Goal: Find specific page/section: Find specific page/section

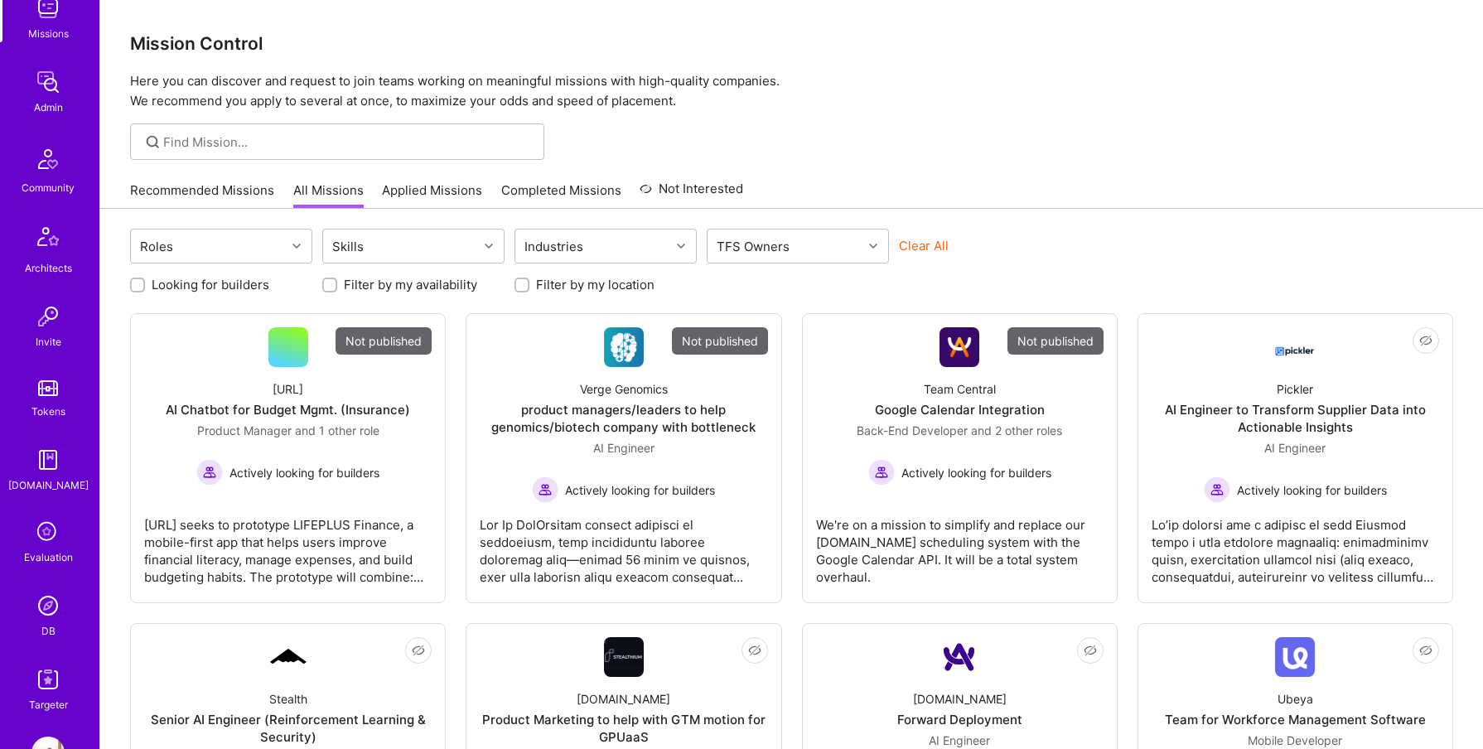
scroll to position [308, 0]
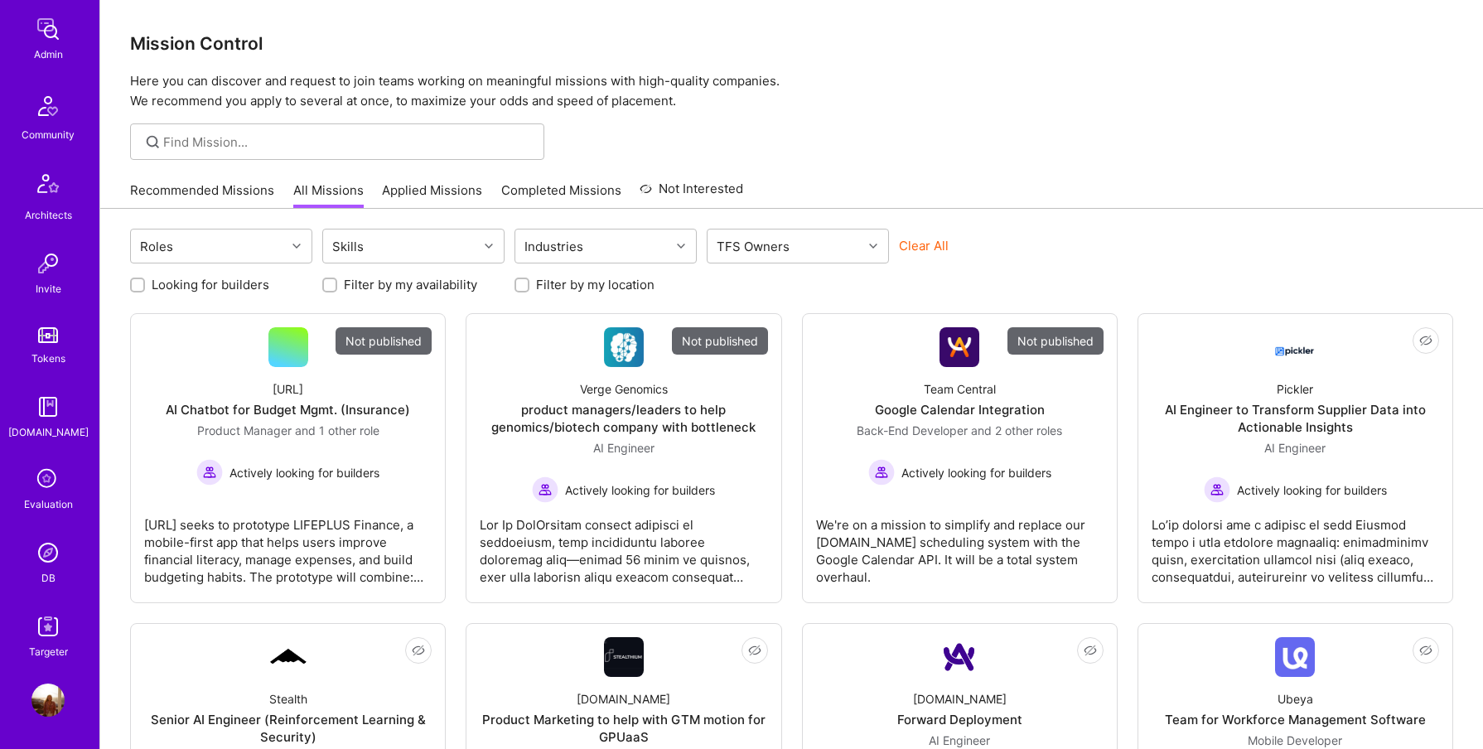
click at [599, 88] on p "Here you can discover and request to join teams working on meaningful missions …" at bounding box center [791, 91] width 1323 height 40
click at [41, 562] on img at bounding box center [47, 552] width 33 height 33
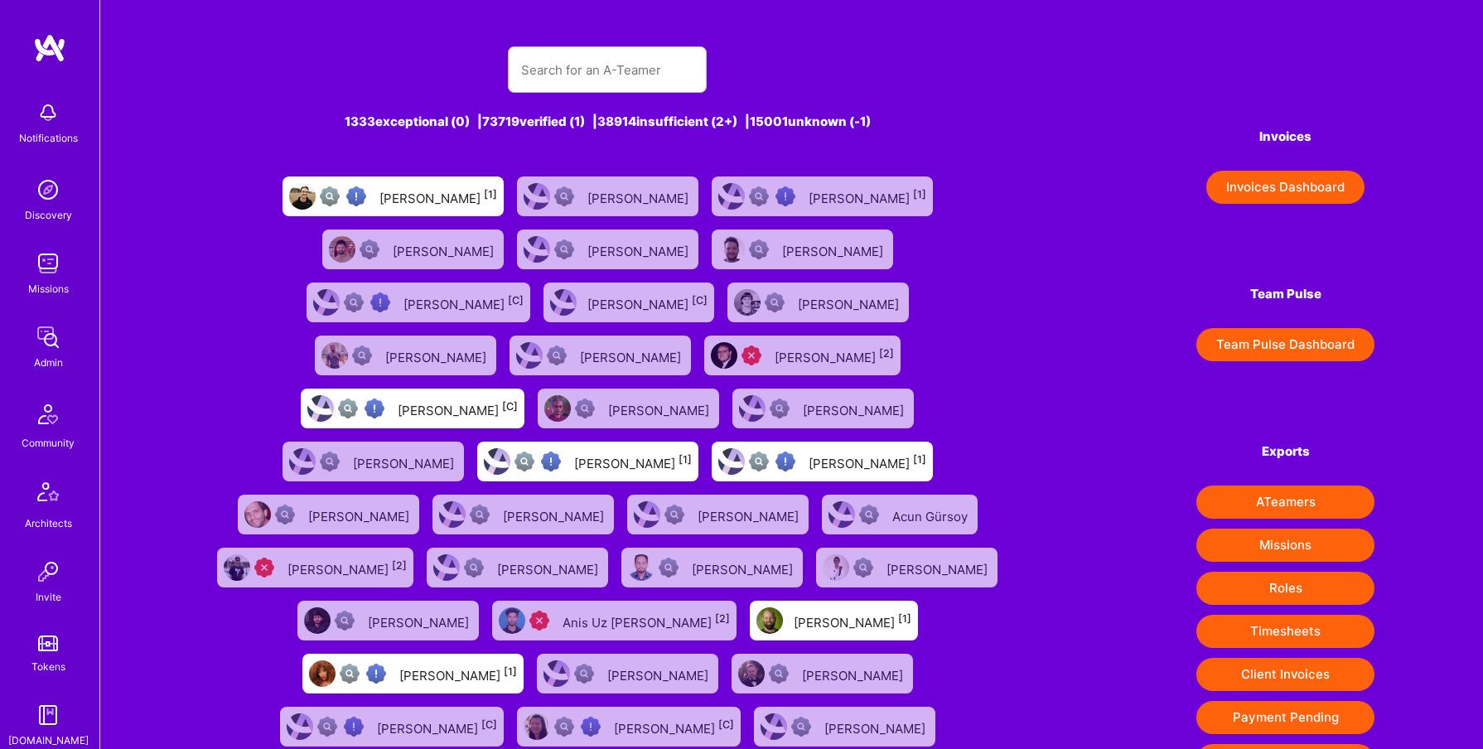
click at [577, 46] on div at bounding box center [607, 69] width 199 height 46
click at [573, 55] on input "text" at bounding box center [607, 70] width 172 height 42
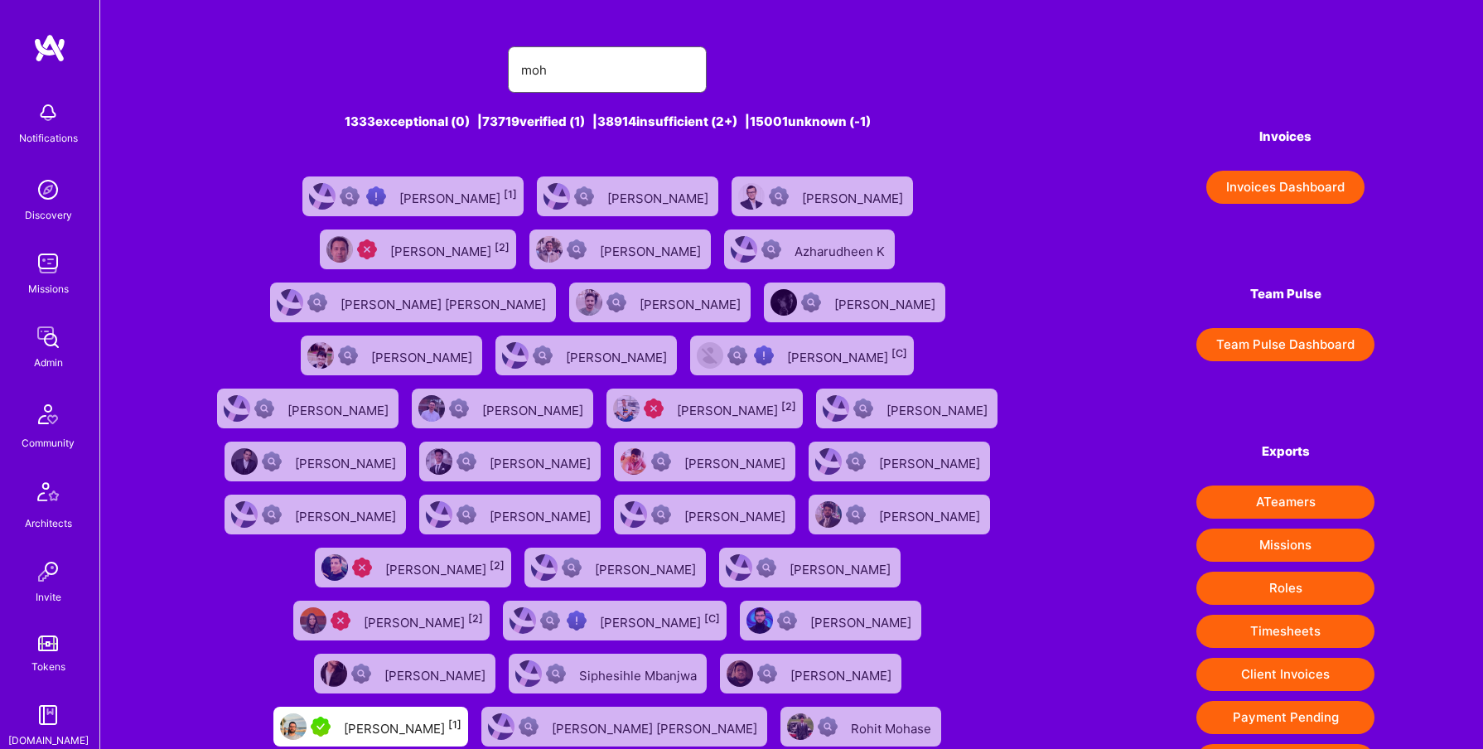
click at [581, 63] on input "moh" at bounding box center [607, 70] width 172 height 42
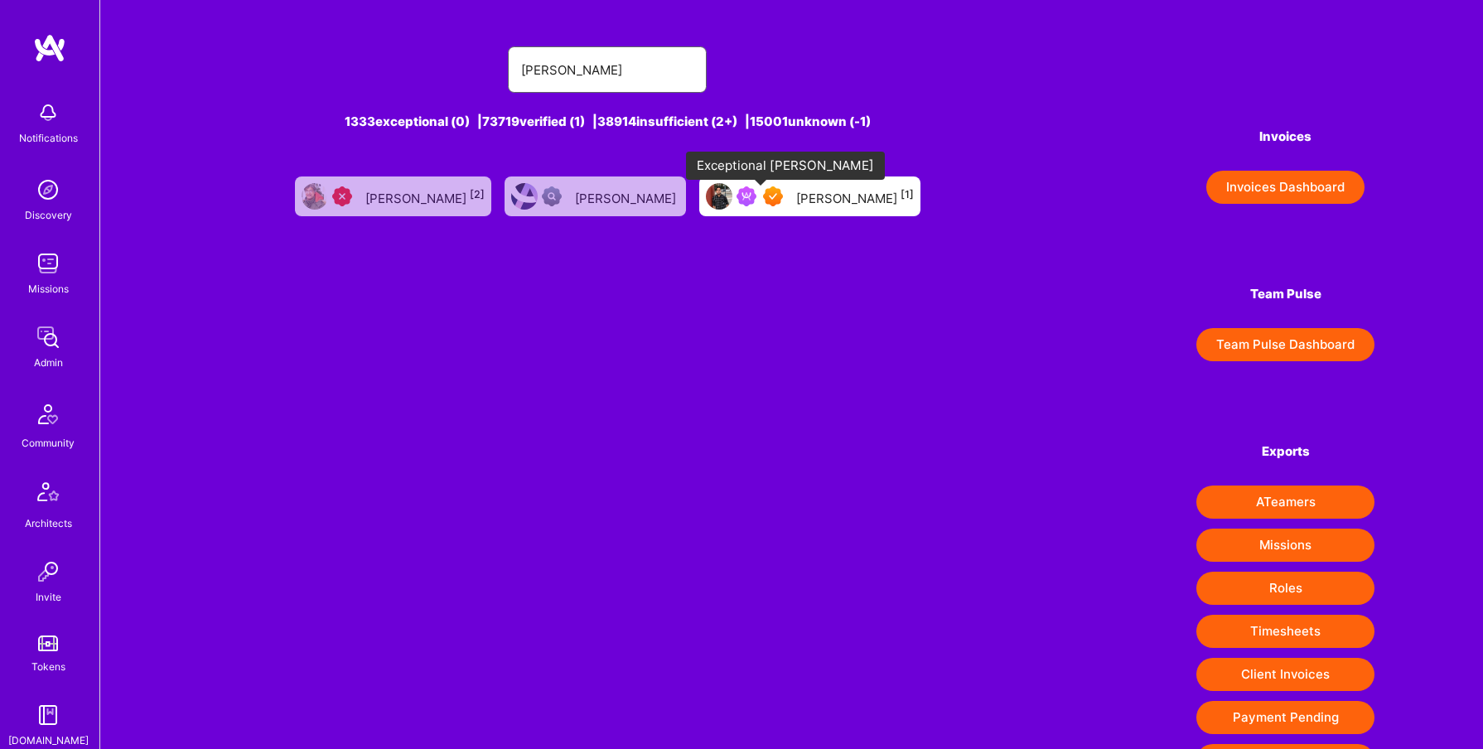
type input "[PERSON_NAME]"
click at [763, 193] on img at bounding box center [773, 196] width 20 height 20
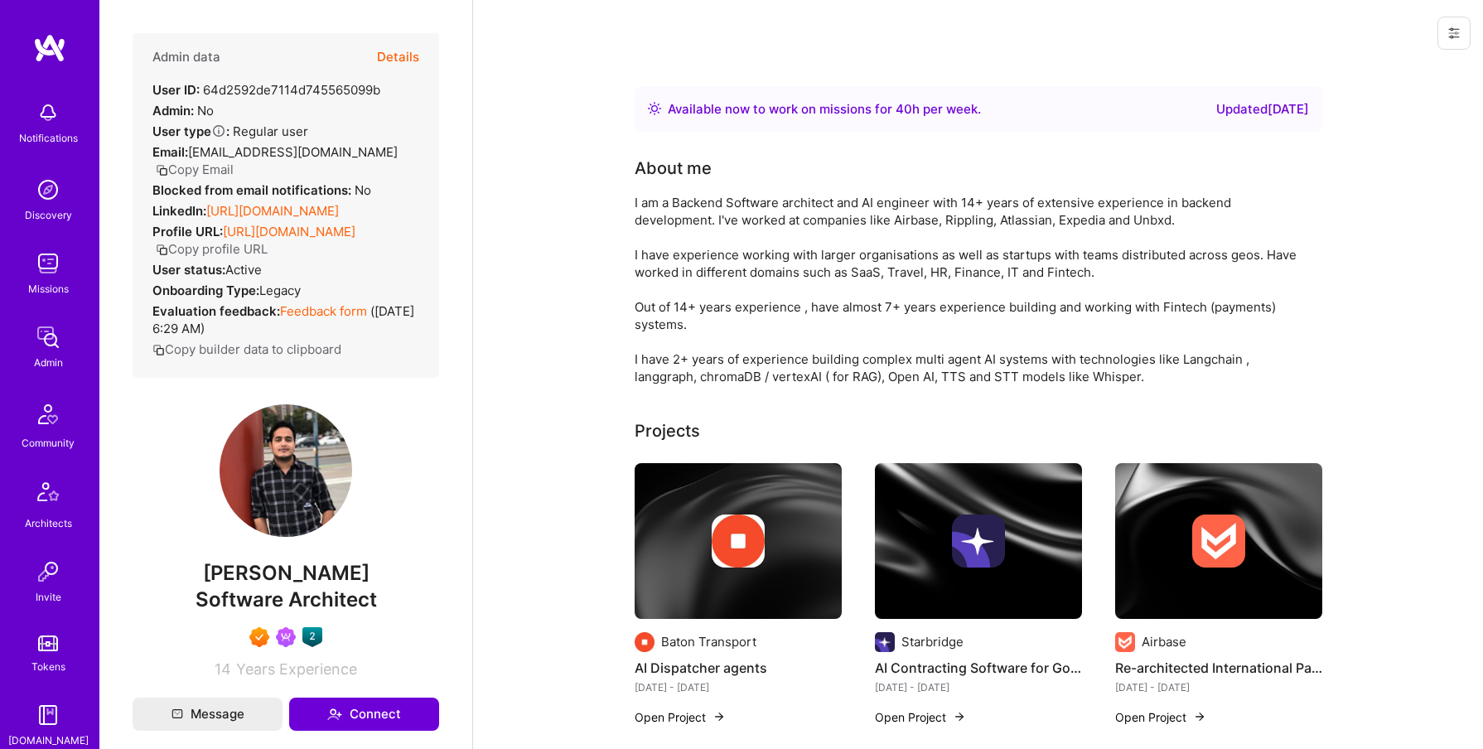
click at [382, 55] on button "Details" at bounding box center [398, 57] width 42 height 48
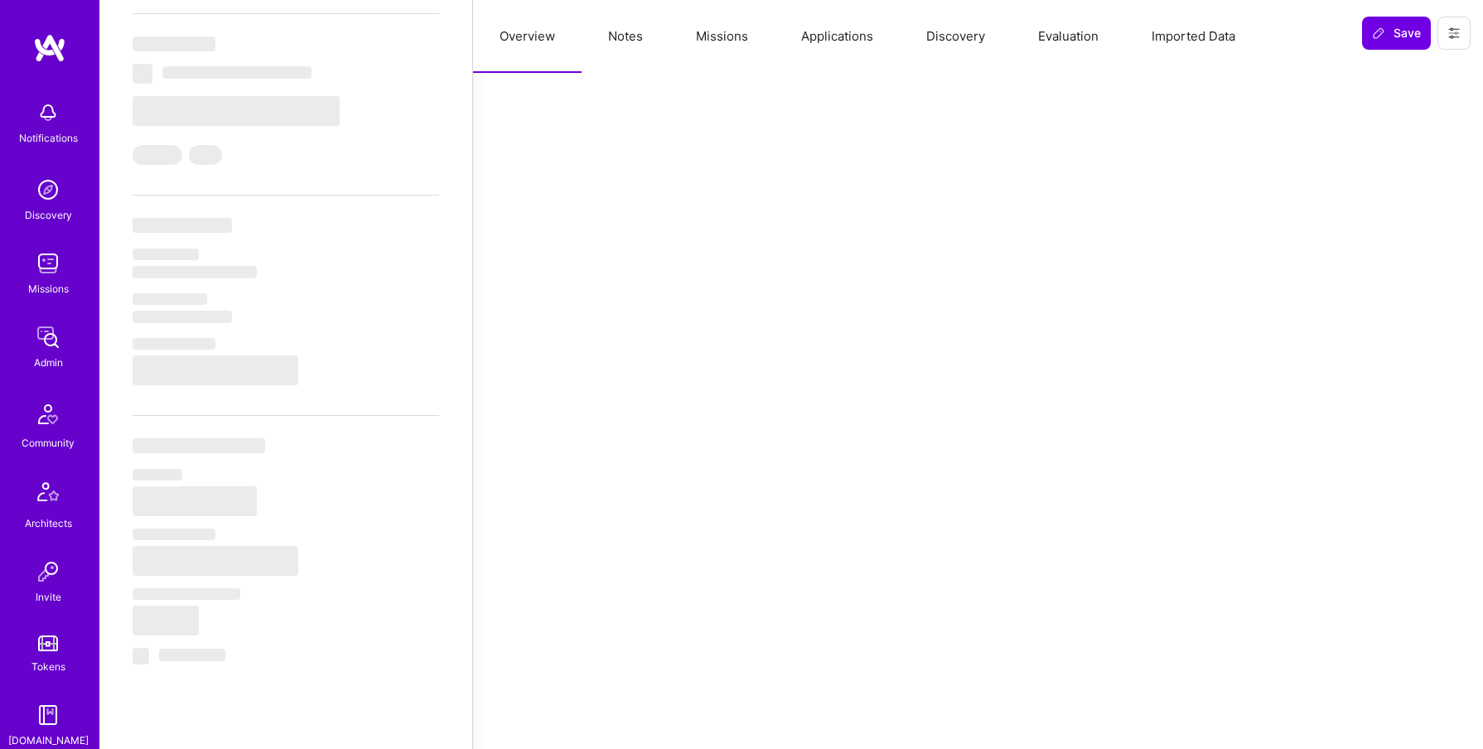
scroll to position [243, 0]
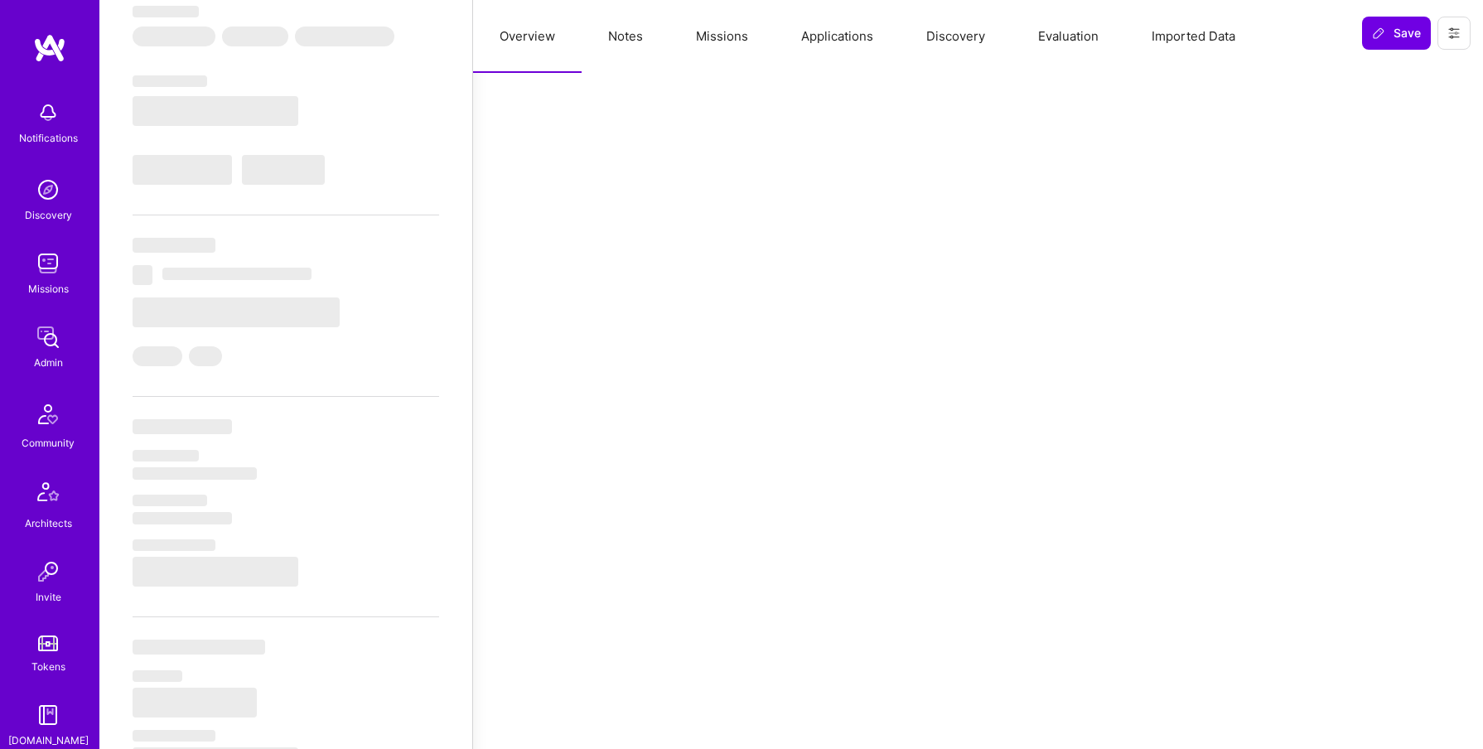
select select "Right Now"
select select "7"
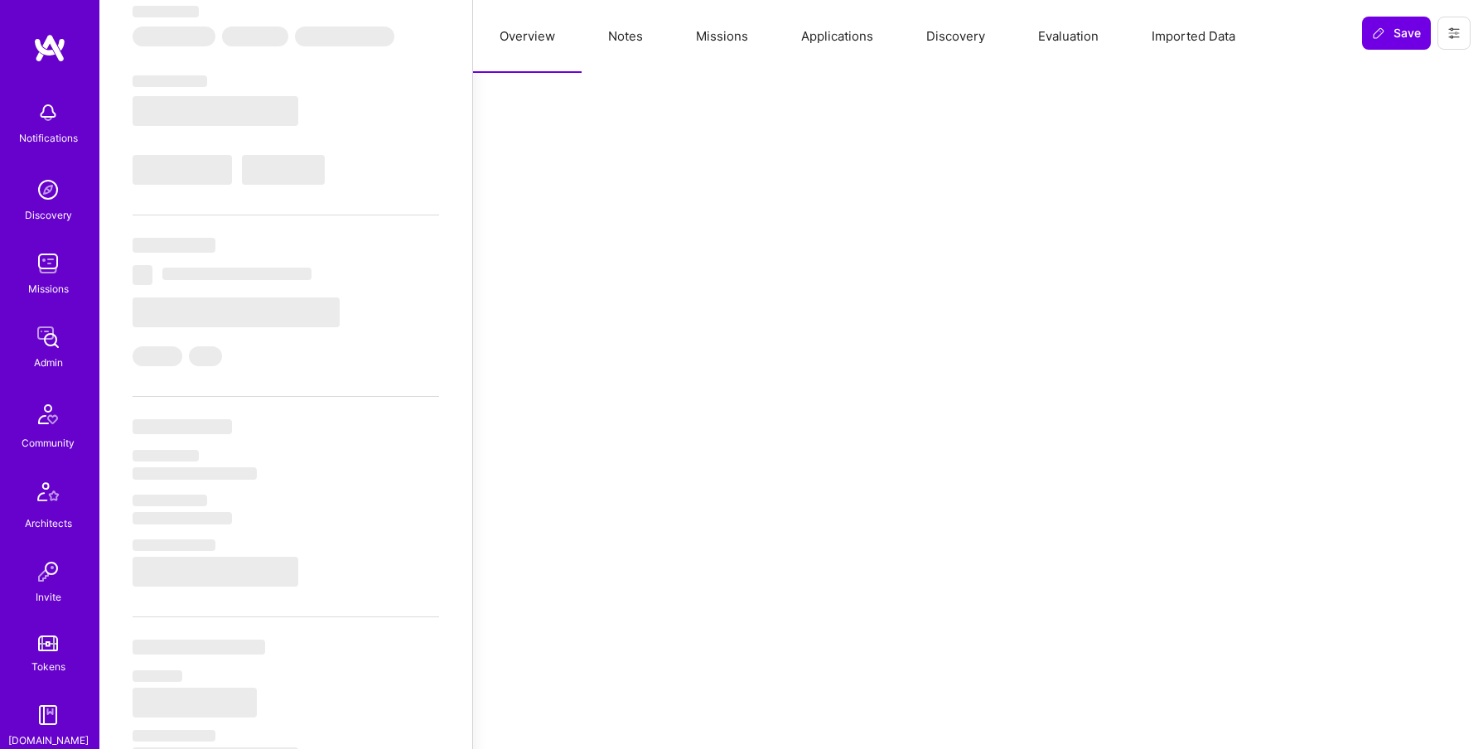
select select "IN"
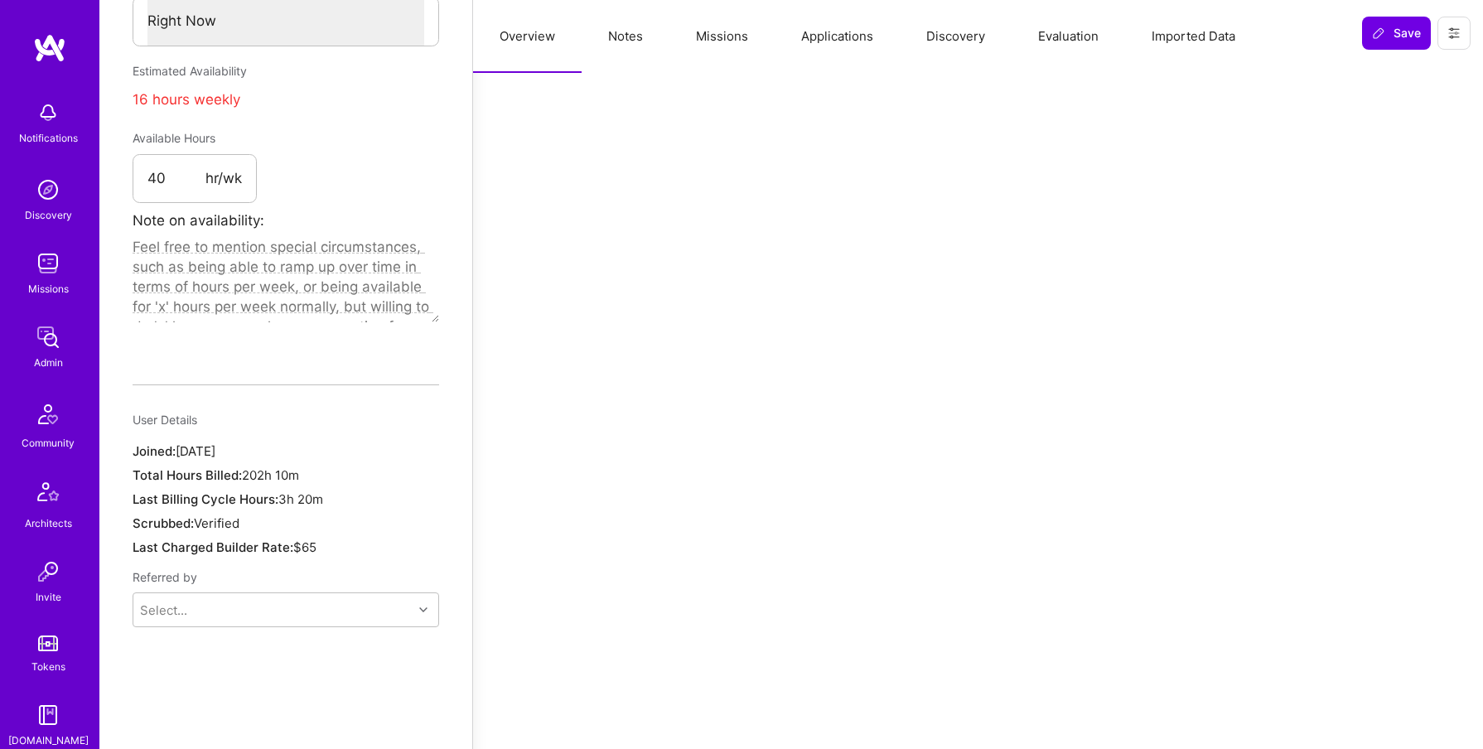
scroll to position [0, 0]
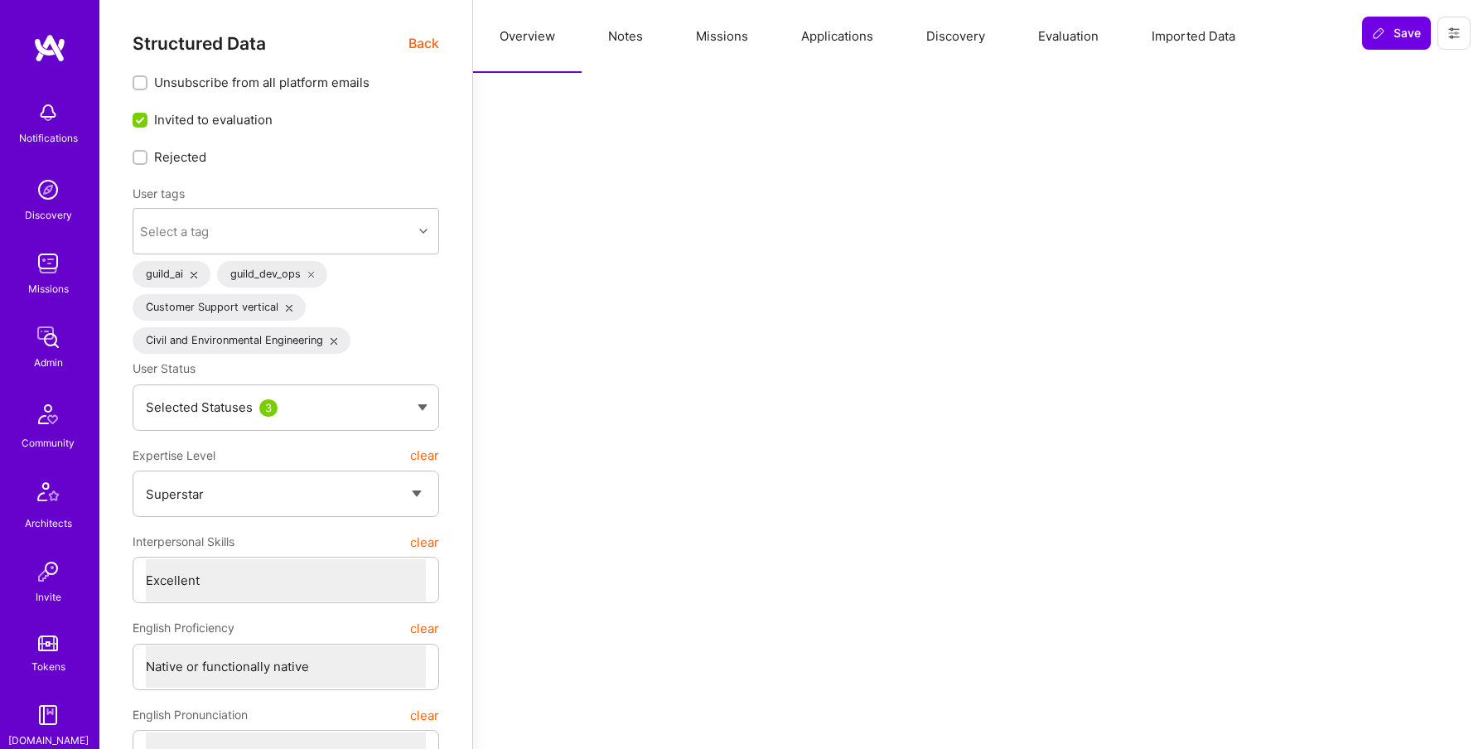
click at [710, 26] on button "Missions" at bounding box center [721, 36] width 105 height 73
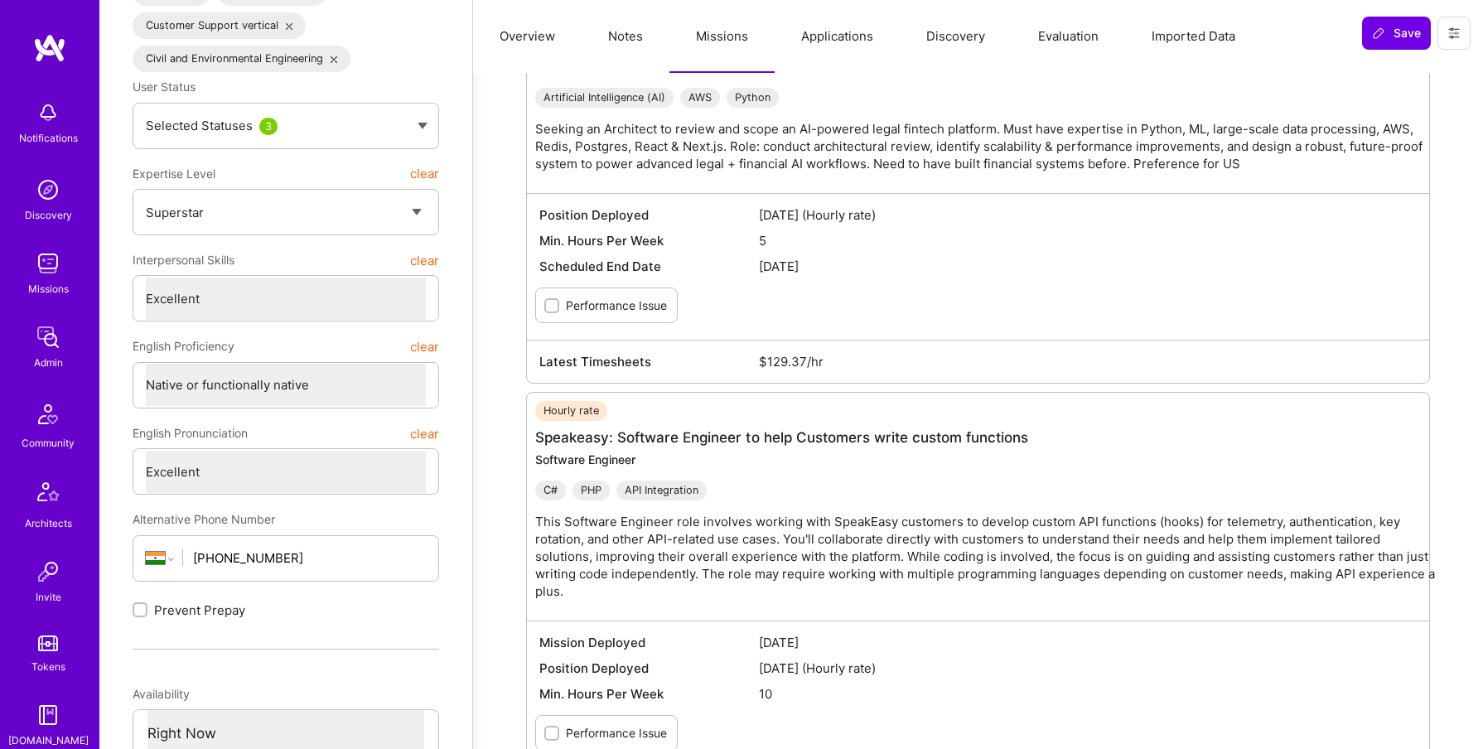
scroll to position [281, 0]
